Goal: Navigation & Orientation: Find specific page/section

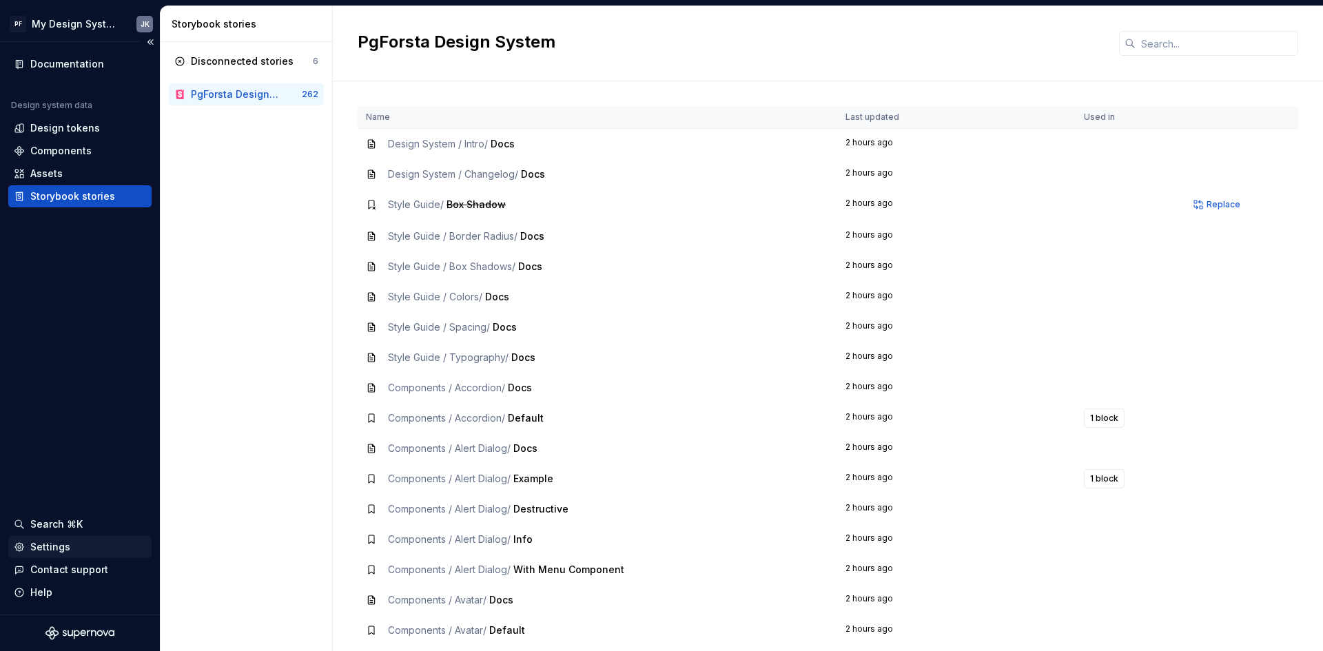
click at [63, 539] on div "Settings" at bounding box center [79, 547] width 143 height 22
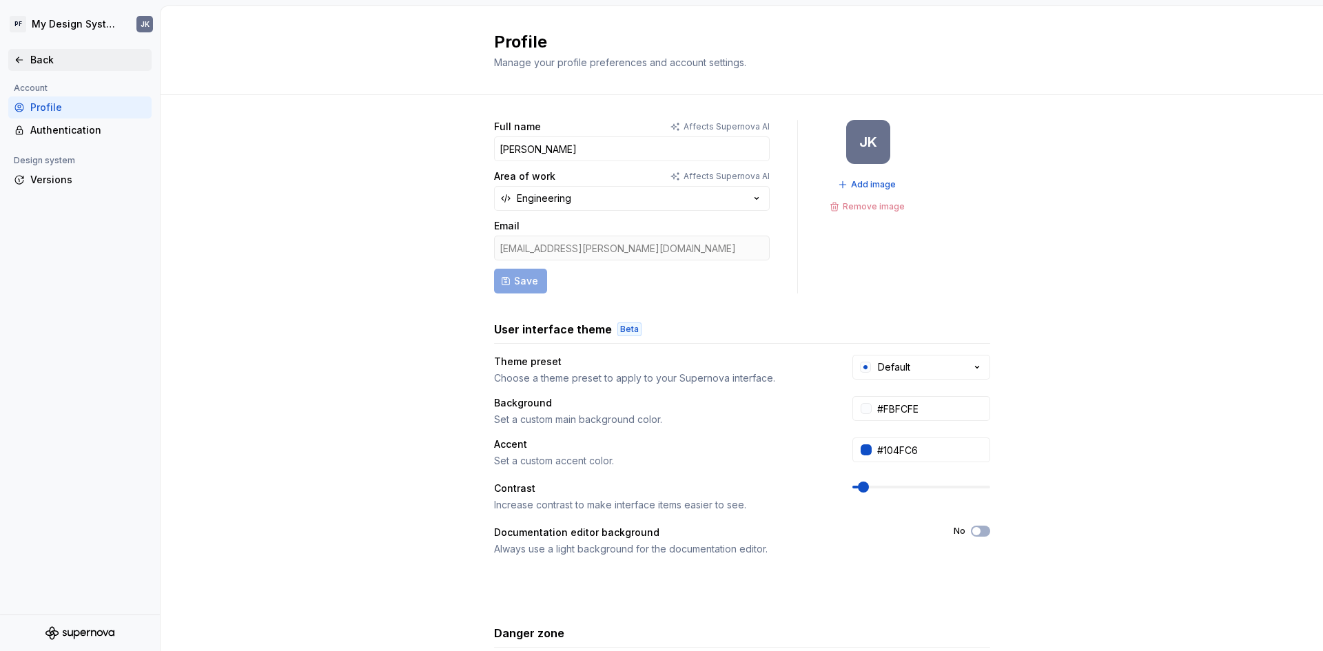
click at [49, 63] on div "Back" at bounding box center [88, 60] width 116 height 14
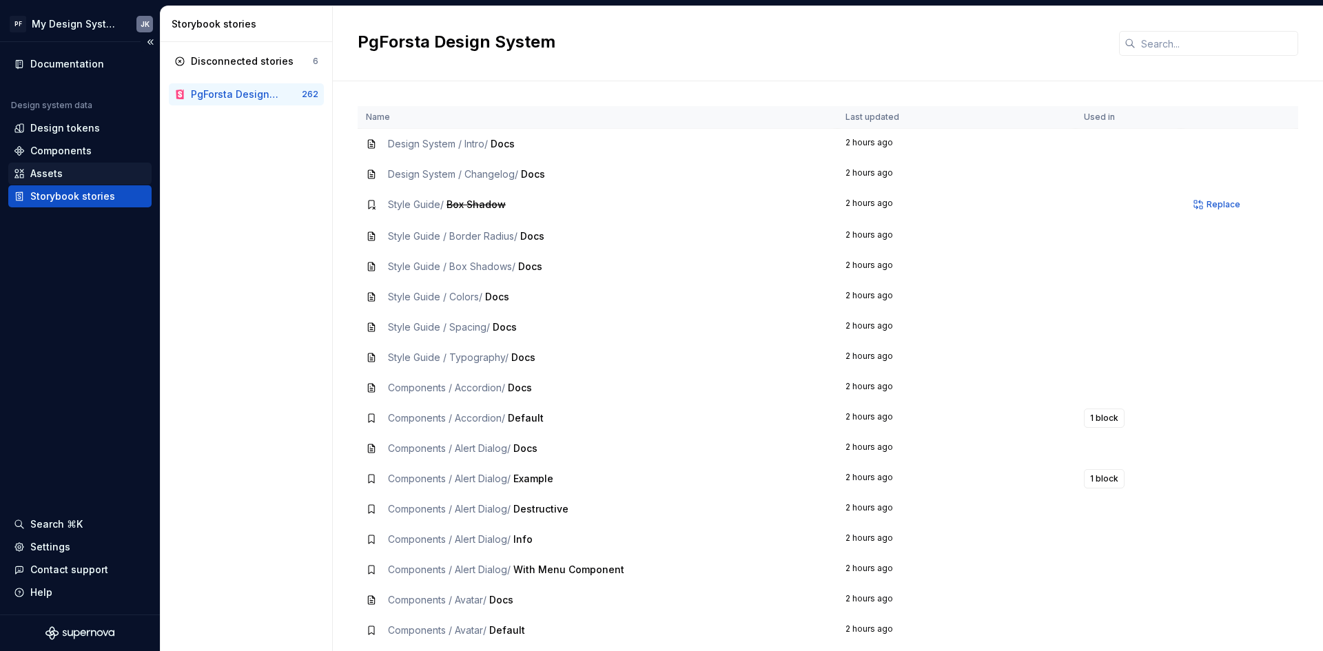
click at [61, 178] on div "Assets" at bounding box center [46, 174] width 32 height 14
